Goal: Information Seeking & Learning: Check status

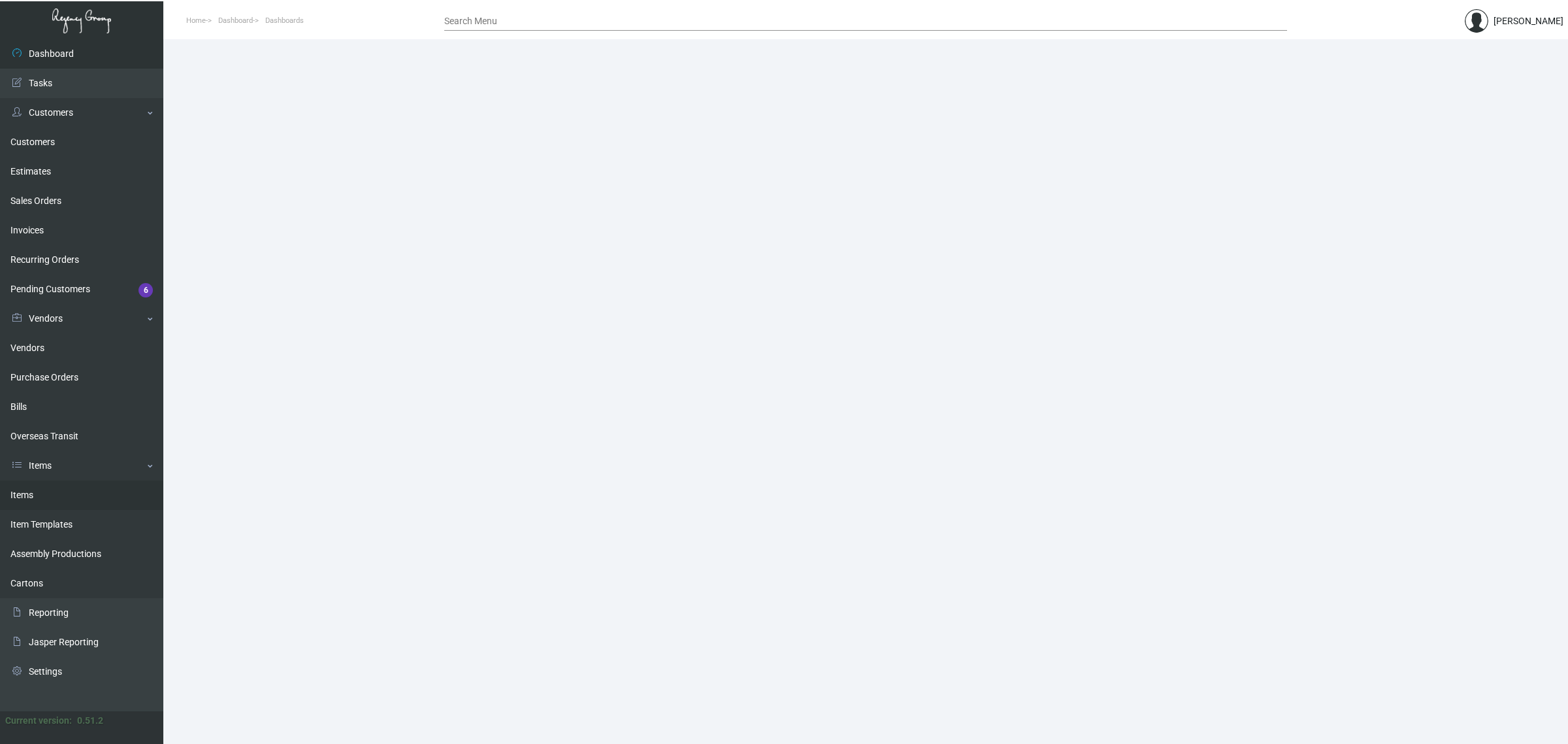
click at [57, 497] on link "Items" at bounding box center [81, 495] width 163 height 30
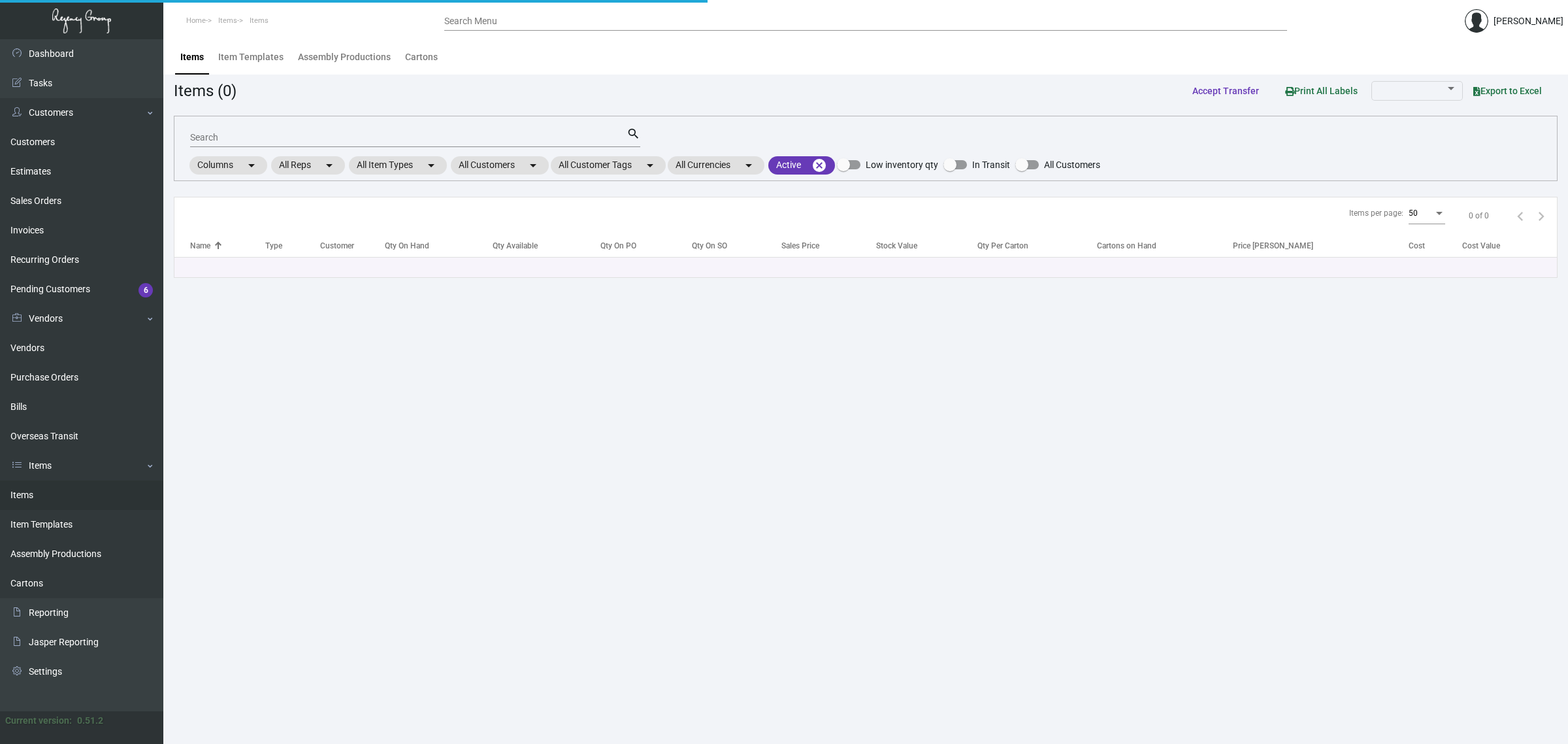
click at [305, 134] on input "Search" at bounding box center [408, 137] width 437 height 11
paste input "Key Card - Guest (Blue)"
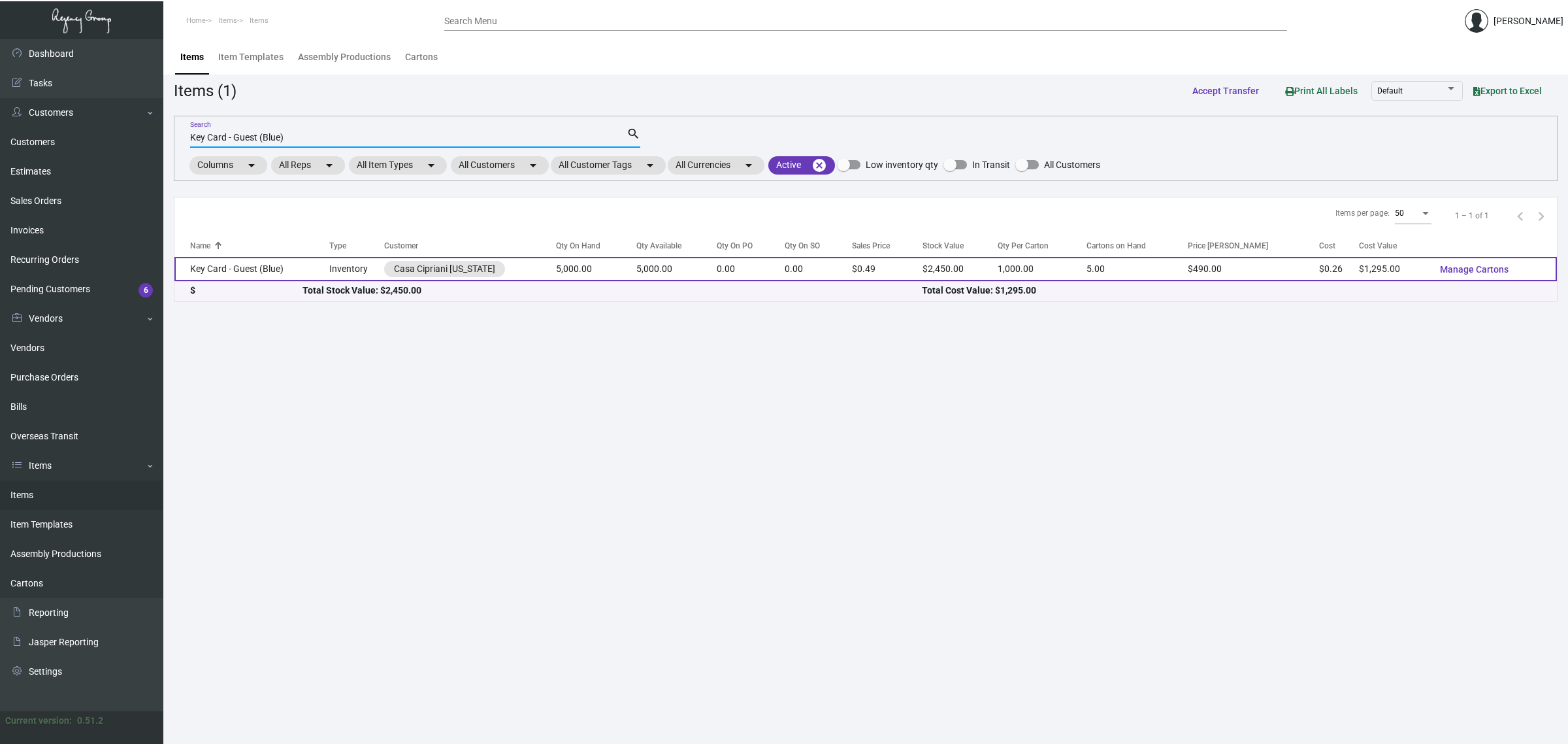
type input "Key Card - Guest (Blue)"
click at [639, 275] on td "5,000.00" at bounding box center [677, 269] width 81 height 24
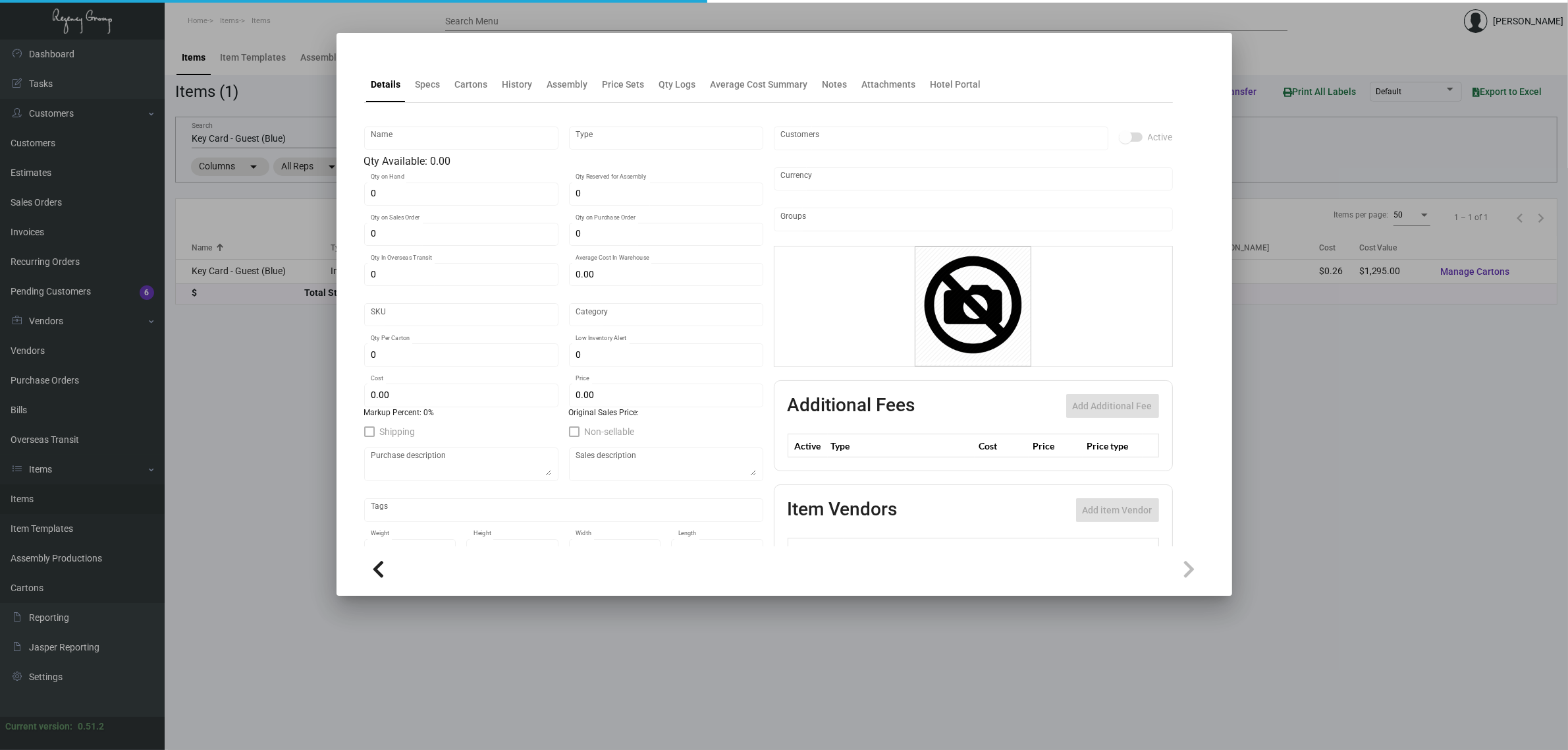
type input "Key Card - Guest (Blue)"
type input "Inventory"
type input "5,000"
type input "$ 0.66"
type input "CACI-Key Card -27"
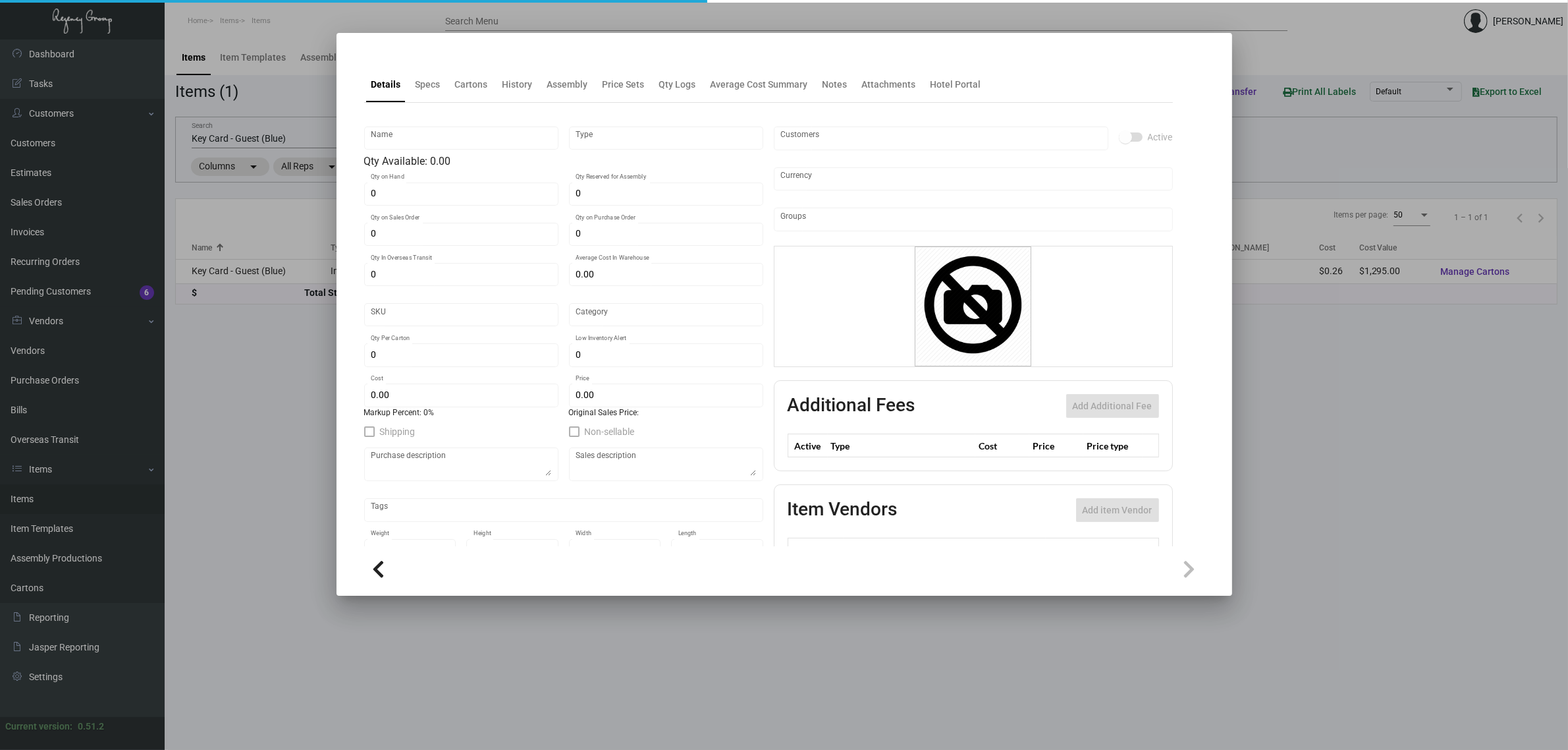
type input "Overseas"
type input "1,000"
type input "$ 0.259"
type input "$ 0.49"
checkbox input "true"
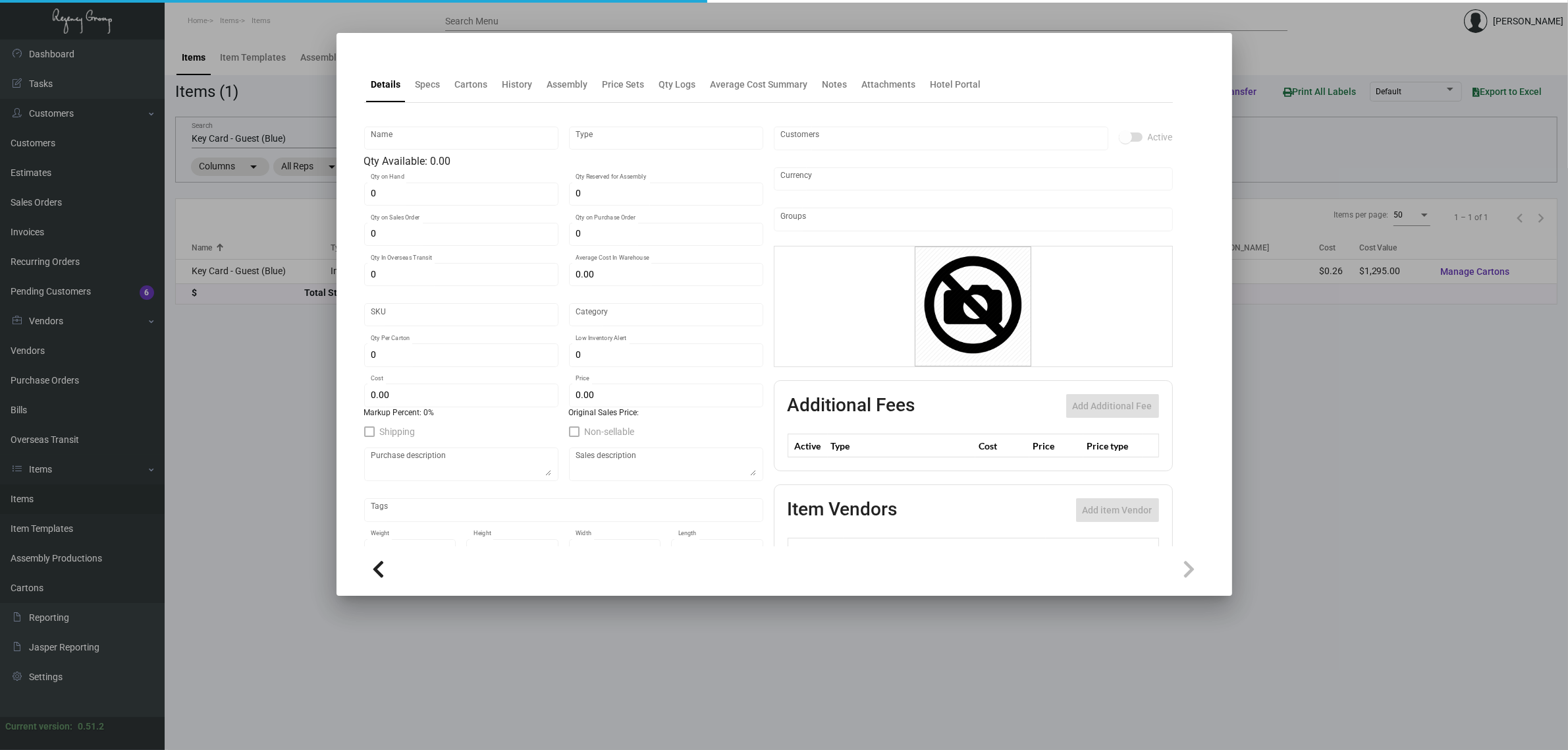
checkbox input "true"
type input "United States Dollar $"
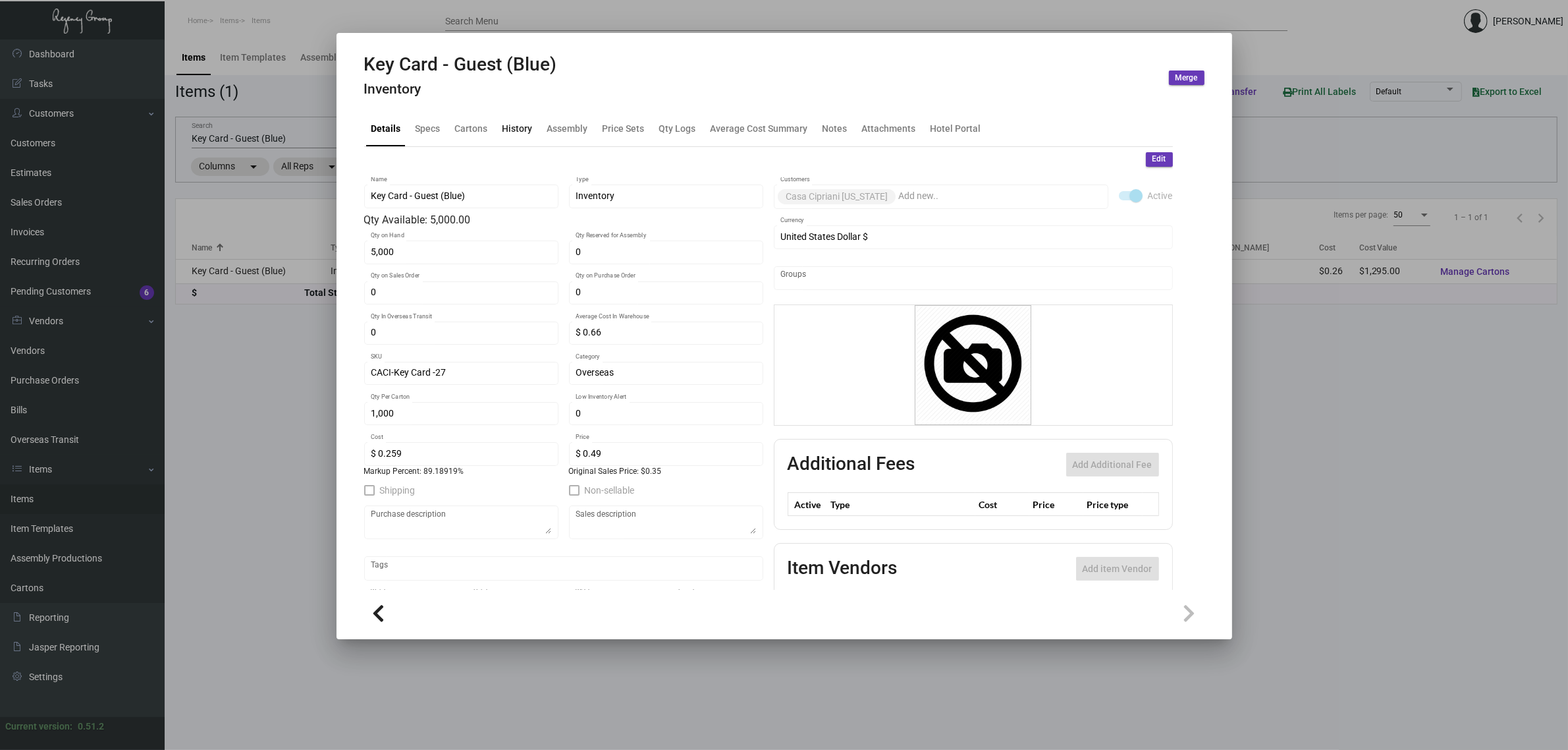
click at [525, 140] on div "History" at bounding box center [517, 128] width 41 height 32
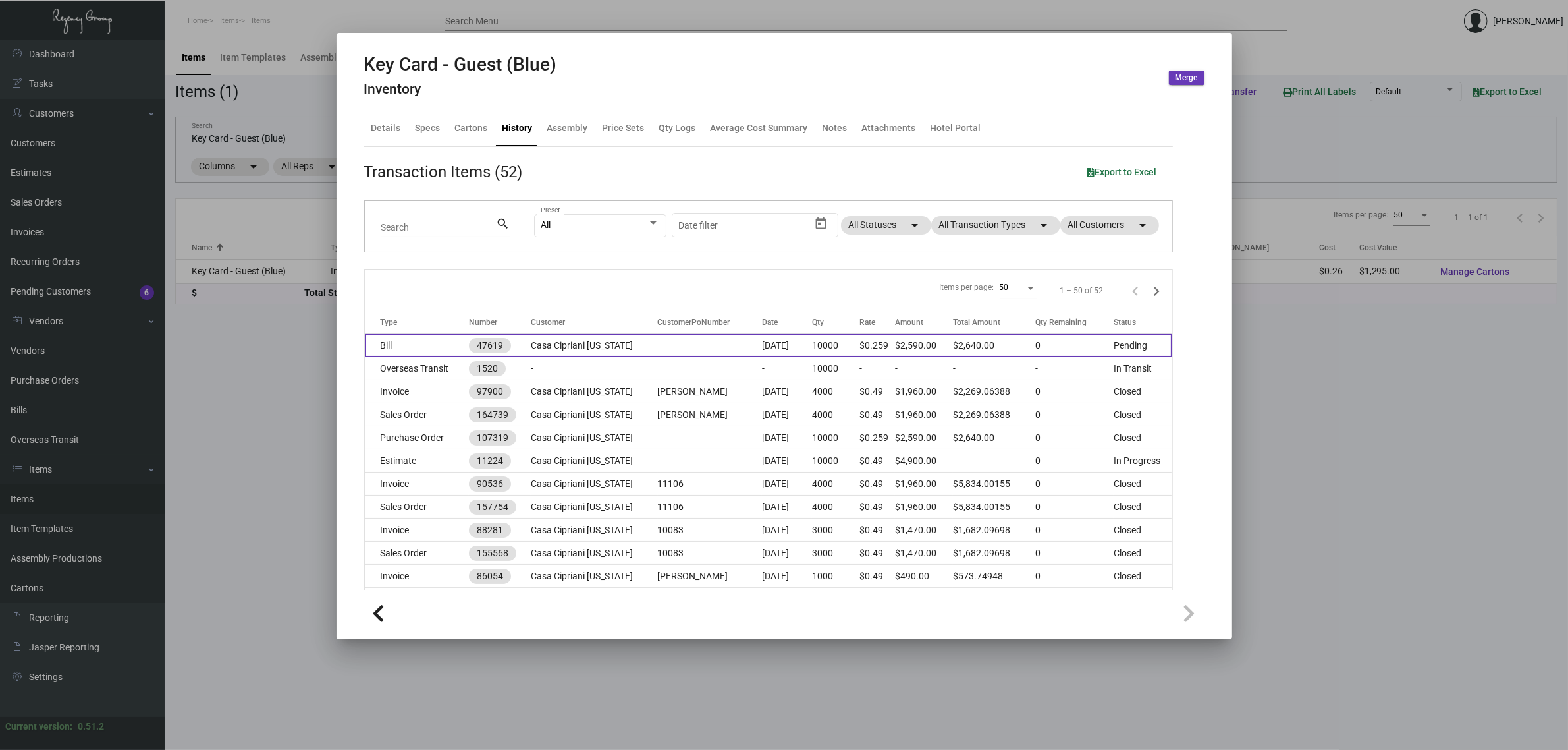
click at [536, 342] on td "Casa Cipriani [US_STATE]" at bounding box center [593, 345] width 126 height 23
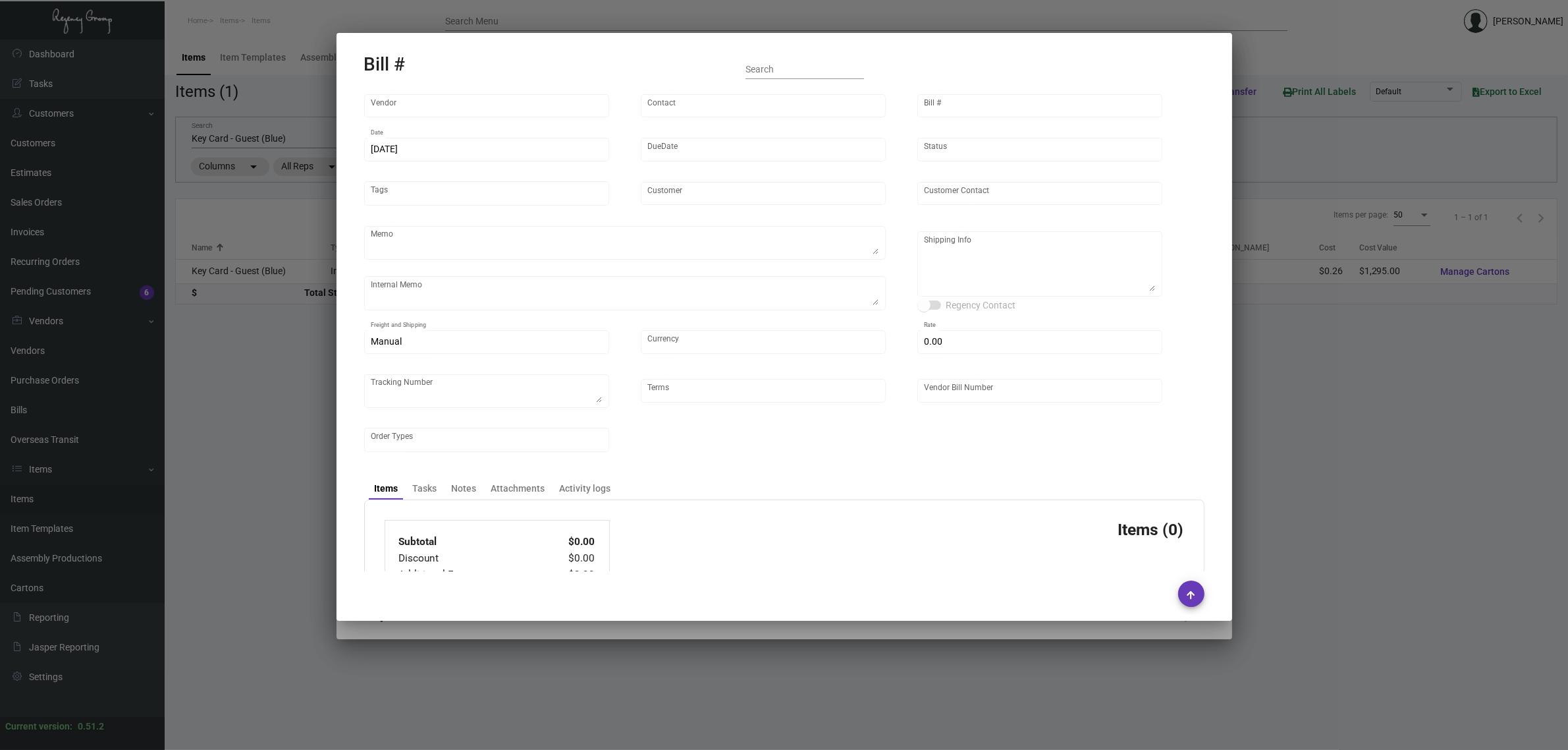
type input "CHENGDU MIND IOT TECHNOLOGY"
type input "[PERSON_NAME]"
type input "47619"
type input "[DATE]"
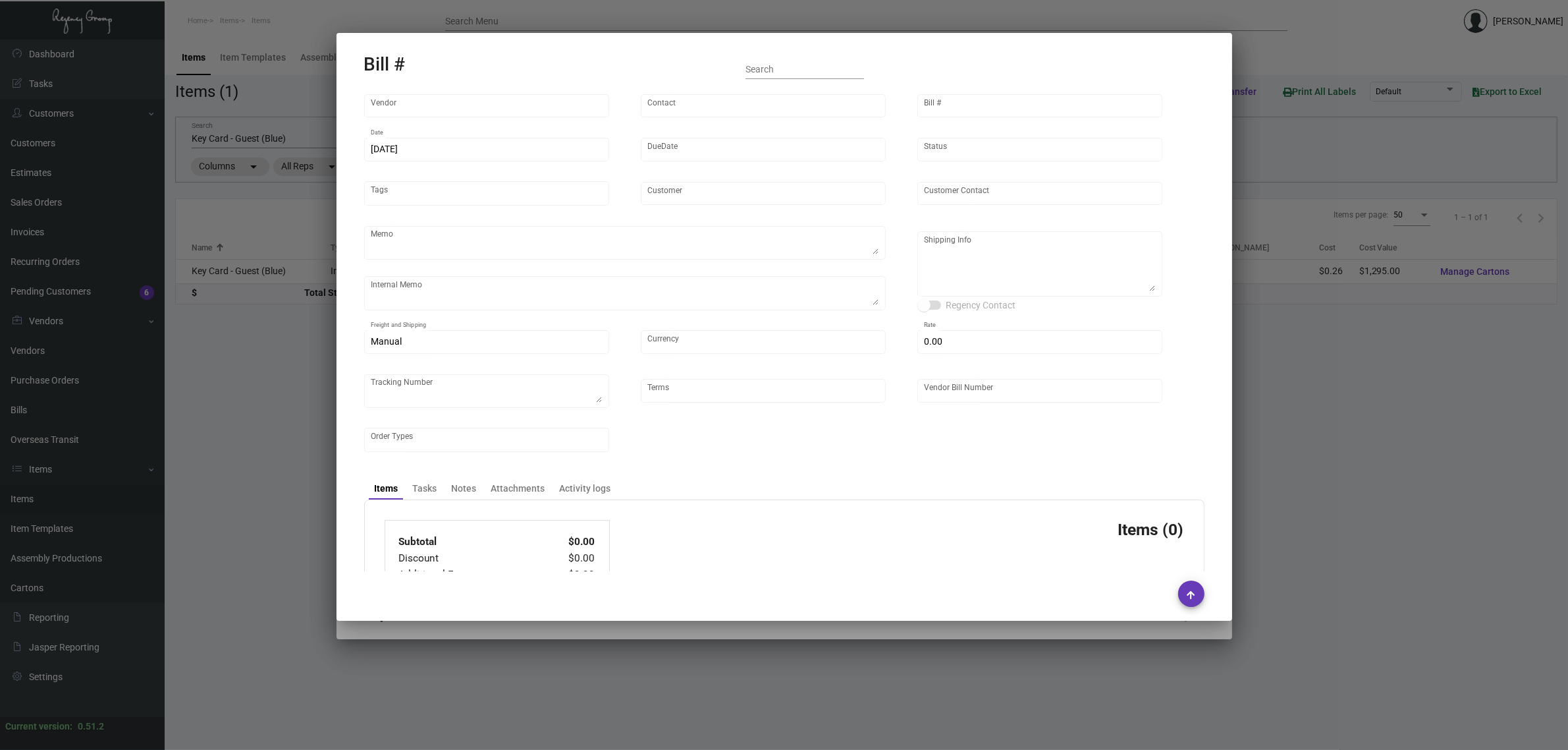
type input "Casa Cipriani [US_STATE]"
type input "[PERSON_NAME]"
type textarea "Please ship by boat to our NJ warehouse."
type textarea "Casa Cipriani [US_STATE] - [PERSON_NAME] [STREET_ADDRESS][US_STATE]"
type input "United States Dollar $"
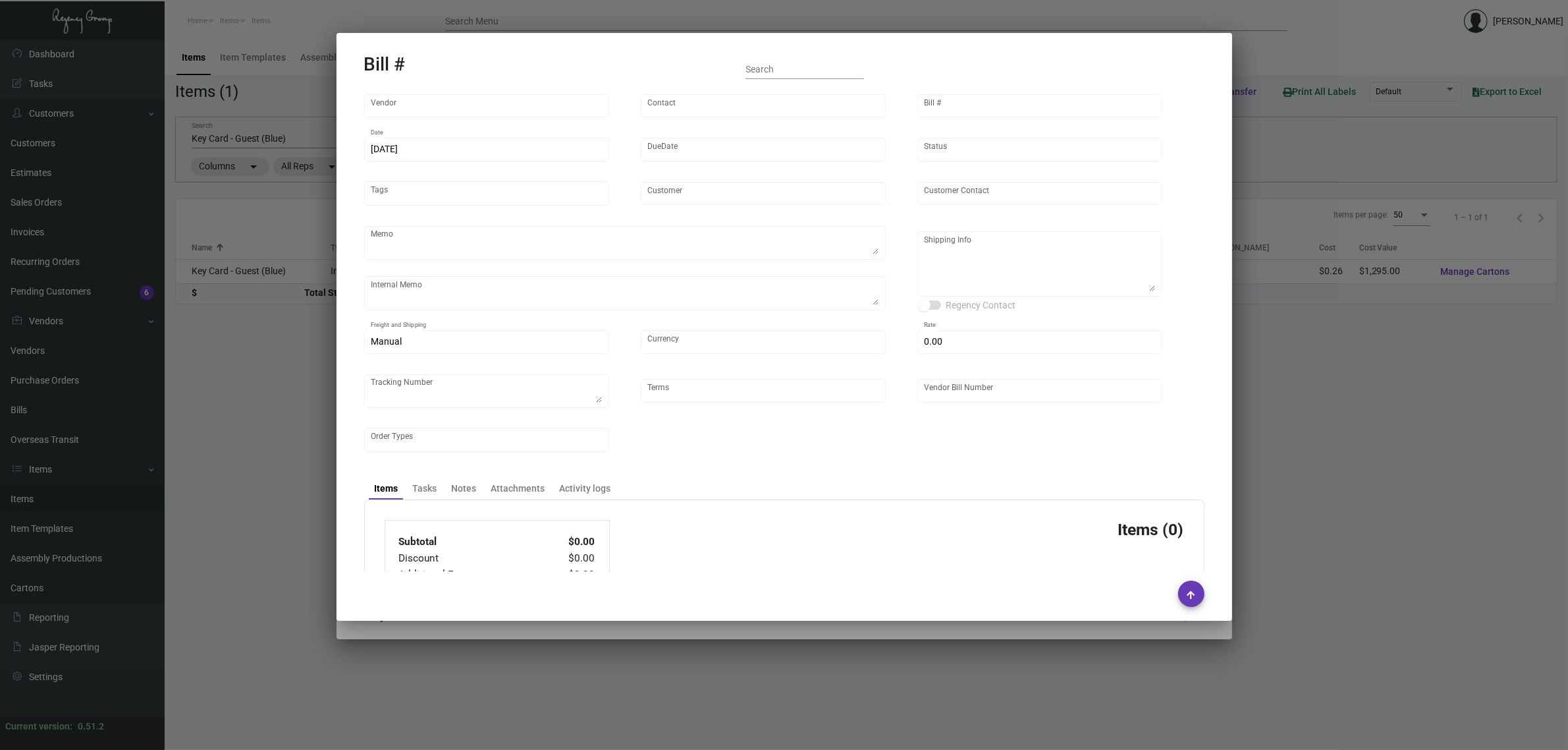
type input "$ 0.00"
type textarea "REF# 737218D"
type input "COD"
type input "MDS2455_107319"
